Goal: Task Accomplishment & Management: Manage account settings

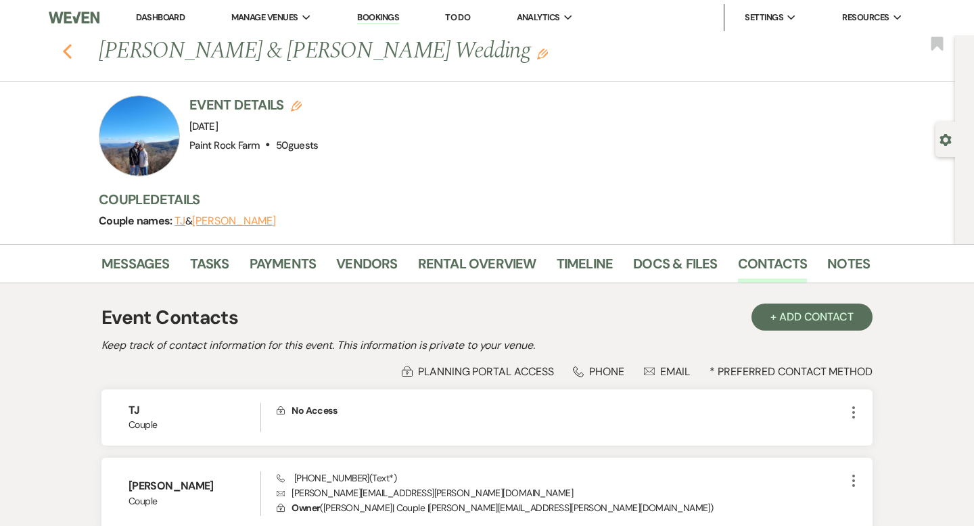
click at [68, 55] on use "button" at bounding box center [67, 51] width 9 height 15
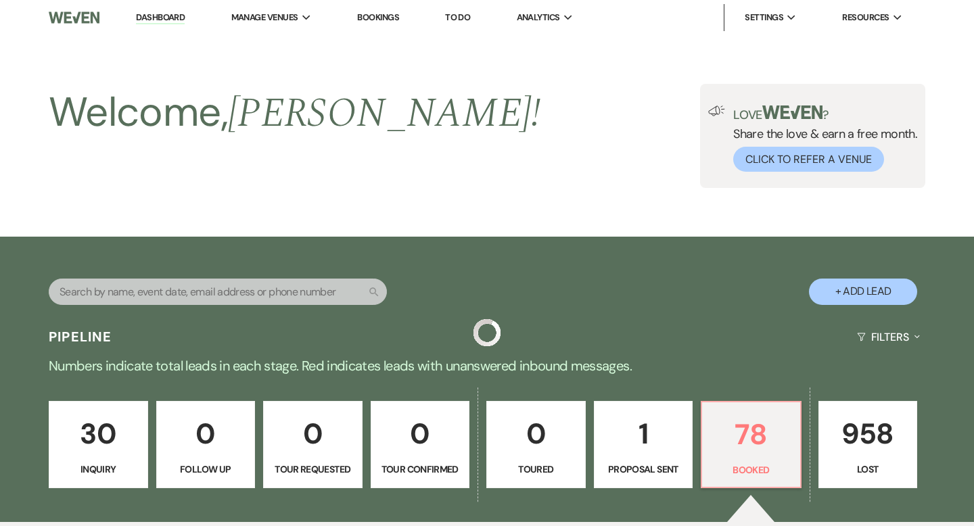
scroll to position [414, 0]
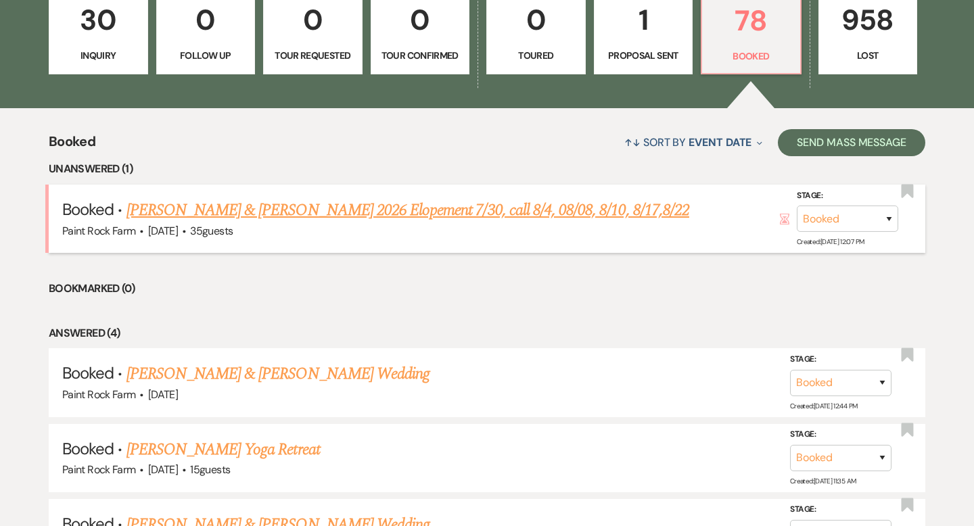
click at [353, 210] on link "[PERSON_NAME] & [PERSON_NAME] 2026 Elopement 7/30, call 8/4, 08/08, 8/10, 8/17,…" at bounding box center [407, 210] width 563 height 24
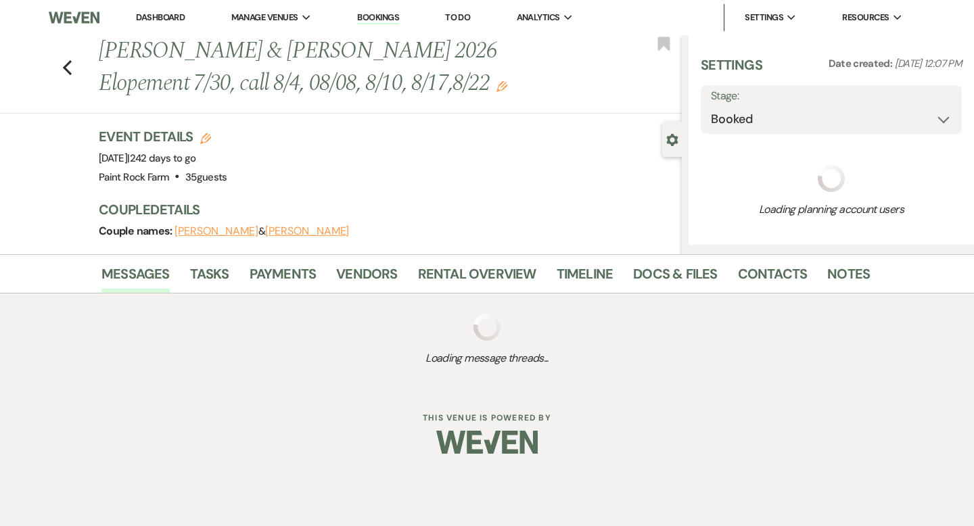
select select "5"
select select "22"
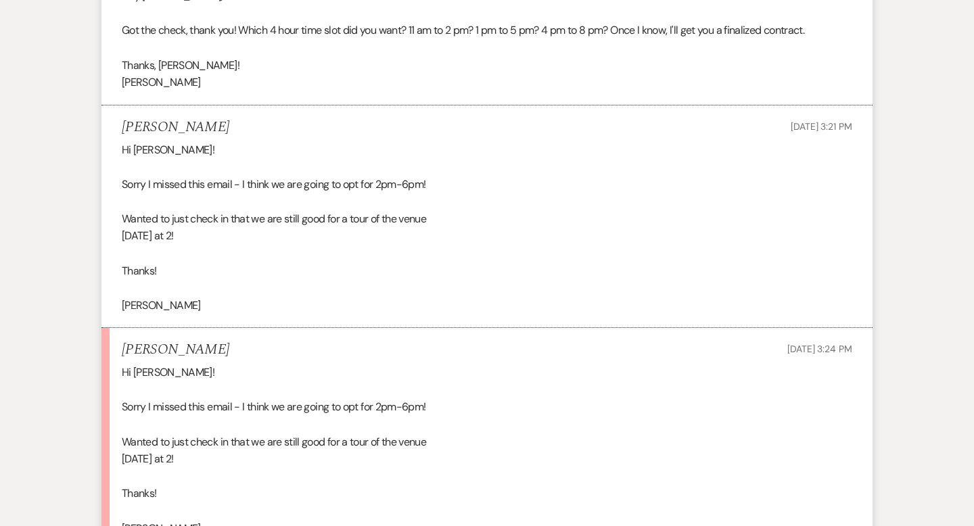
scroll to position [5231, 0]
